Goal: Find specific page/section: Find specific page/section

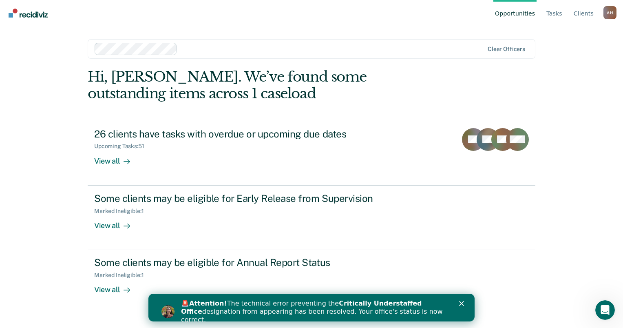
click at [462, 302] on icon "Close" at bounding box center [461, 303] width 5 height 5
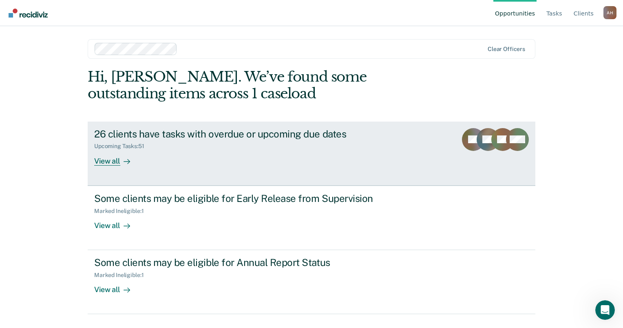
click at [112, 163] on div "View all" at bounding box center [117, 158] width 46 height 16
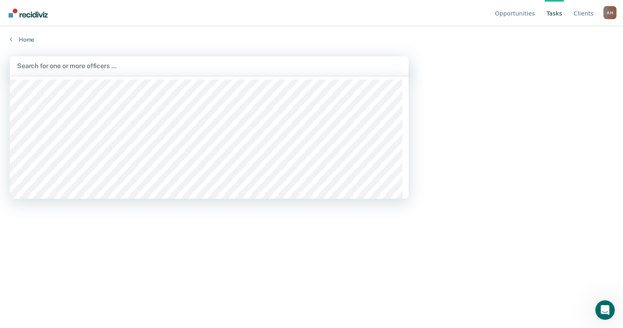
click at [66, 66] on div at bounding box center [209, 65] width 384 height 9
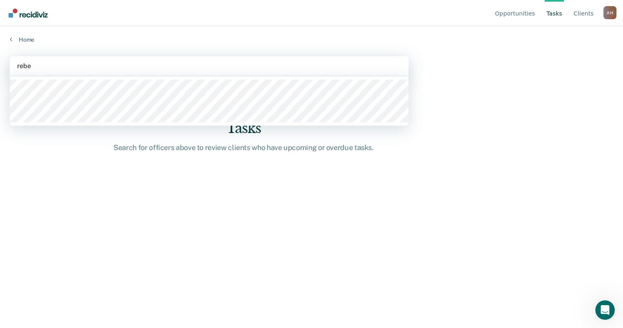
type input "rebec"
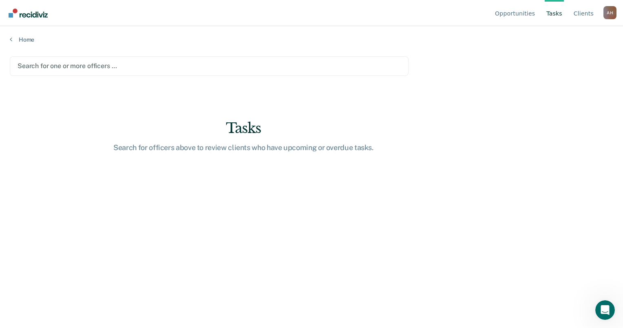
click at [76, 67] on div at bounding box center [210, 65] width 384 height 9
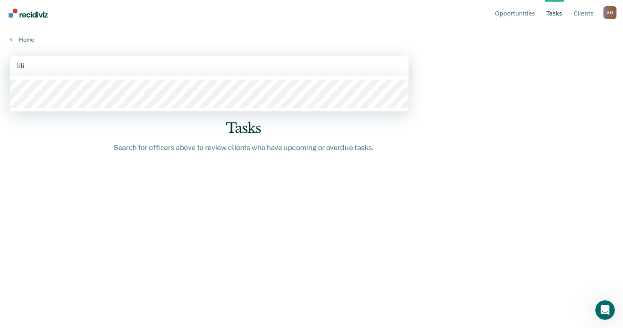
type input "[PERSON_NAME]"
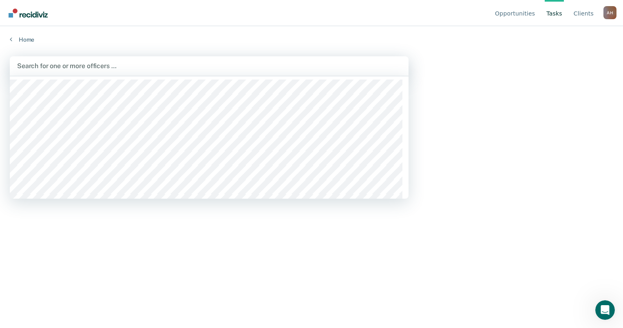
click at [64, 65] on div at bounding box center [209, 65] width 384 height 9
type input "ange"
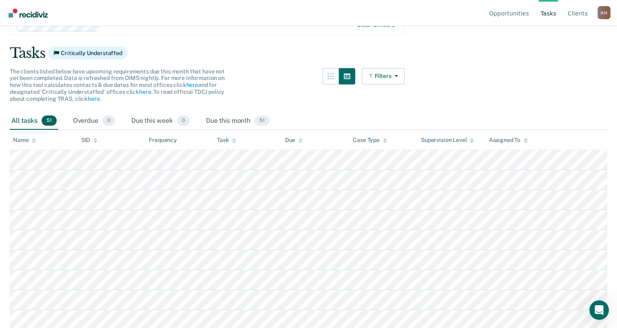
scroll to position [82, 0]
